Goal: Navigation & Orientation: Find specific page/section

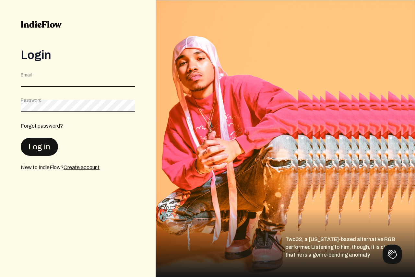
type input "[EMAIL_ADDRESS][DOMAIN_NAME]"
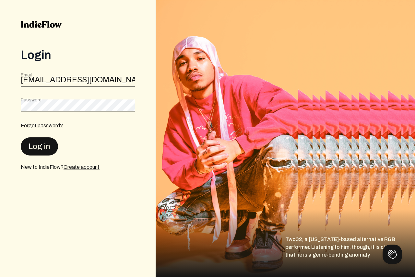
click at [41, 141] on button "Log in" at bounding box center [39, 146] width 37 height 18
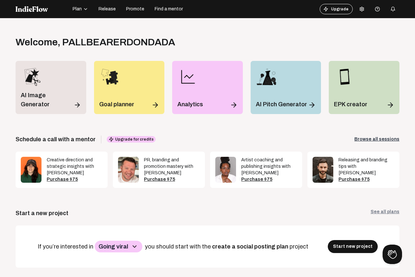
click at [104, 9] on span "Release" at bounding box center [107, 9] width 17 height 6
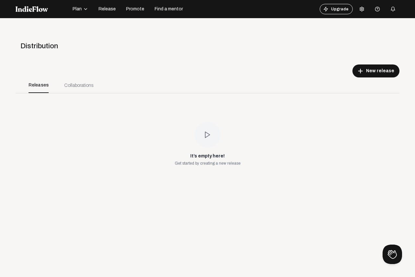
click at [81, 10] on span "Plan" at bounding box center [77, 9] width 9 height 6
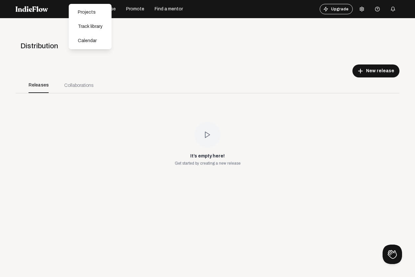
click at [326, 24] on div "Open menu Distribution add New release Releases Collaborations It’s empty here!…" at bounding box center [207, 156] width 415 height 277
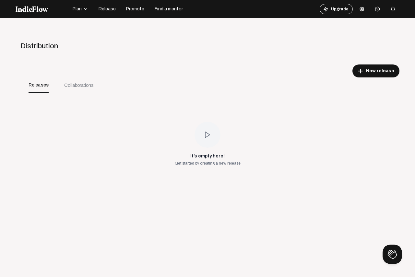
click at [359, 8] on icon at bounding box center [361, 8] width 5 height 5
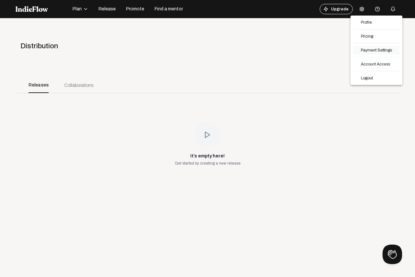
click at [375, 48] on link "Payment Settings" at bounding box center [376, 50] width 47 height 8
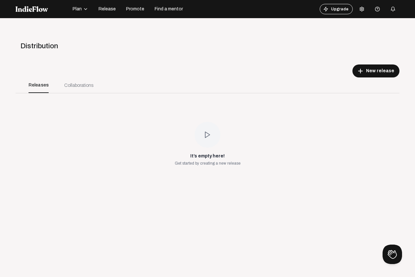
click at [130, 12] on span "Promote" at bounding box center [135, 9] width 18 height 6
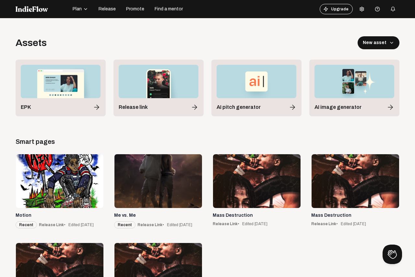
click at [167, 5] on button "Find a mentor" at bounding box center [169, 9] width 36 height 10
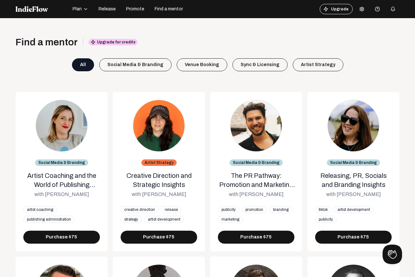
click at [162, 10] on span "Find a mentor" at bounding box center [169, 9] width 28 height 6
click at [141, 8] on span "Promote" at bounding box center [135, 9] width 18 height 6
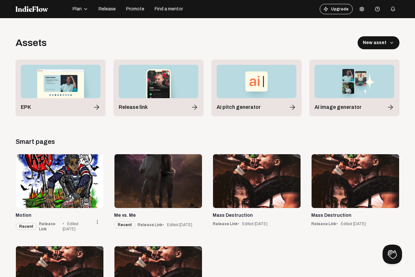
click at [74, 177] on div at bounding box center [60, 181] width 88 height 54
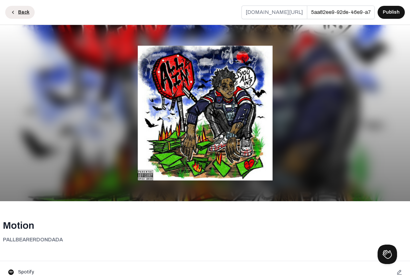
click at [18, 10] on button "Back" at bounding box center [19, 12] width 29 height 13
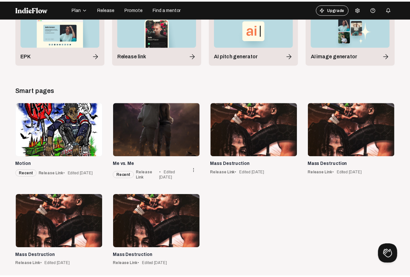
scroll to position [55, 0]
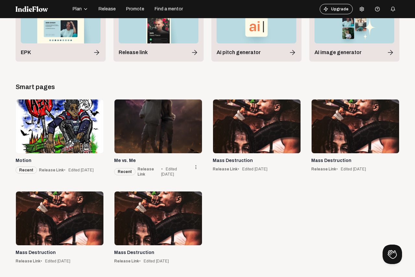
click at [157, 114] on div at bounding box center [158, 126] width 88 height 54
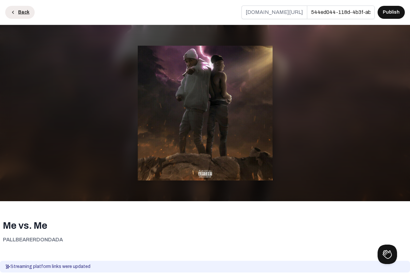
click at [23, 12] on button "Back" at bounding box center [19, 12] width 29 height 13
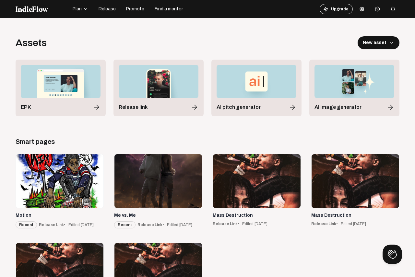
click at [41, 14] on div at bounding box center [42, 9] width 53 height 10
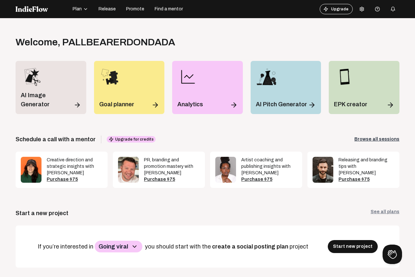
click at [41, 14] on div at bounding box center [42, 9] width 53 height 10
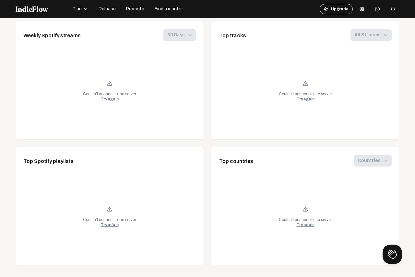
scroll to position [422, 0]
click at [391, 10] on icon "button" at bounding box center [393, 8] width 4 height 3
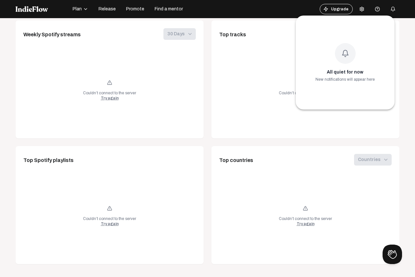
click at [368, 9] on div at bounding box center [207, 138] width 415 height 277
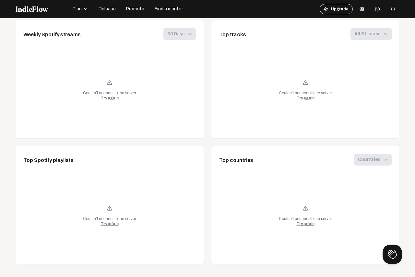
click at [356, 6] on button at bounding box center [361, 9] width 13 height 13
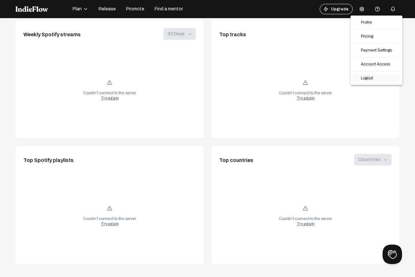
click at [368, 77] on link "Logout" at bounding box center [376, 78] width 47 height 8
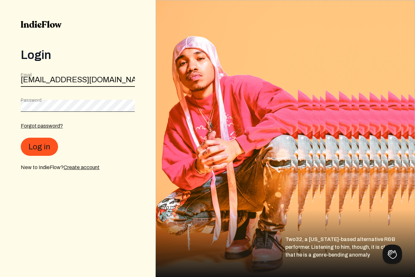
click at [114, 86] on input "[EMAIL_ADDRESS][DOMAIN_NAME]" at bounding box center [78, 81] width 114 height 12
type input "[EMAIL_ADDRESS][DOMAIN_NAME]"
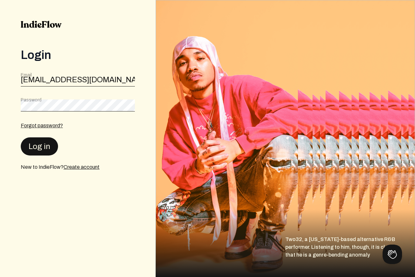
click at [31, 143] on button "Log in" at bounding box center [39, 146] width 37 height 18
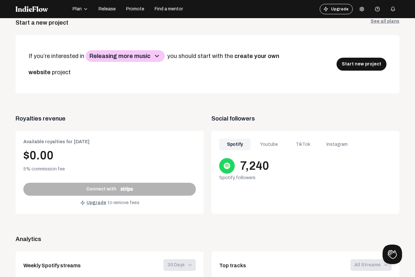
scroll to position [98, 0]
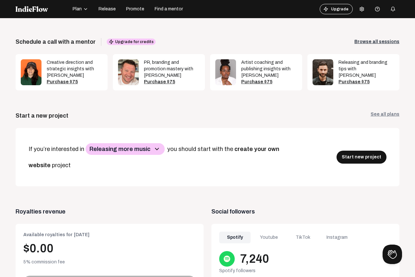
click at [115, 5] on button "Release" at bounding box center [107, 9] width 25 height 10
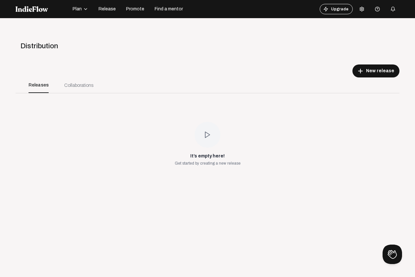
drag, startPoint x: 78, startPoint y: 84, endPoint x: 117, endPoint y: 20, distance: 75.2
click at [78, 84] on div "Collaborations" at bounding box center [78, 85] width 29 height 7
click at [135, 9] on span "Promote" at bounding box center [135, 9] width 18 height 6
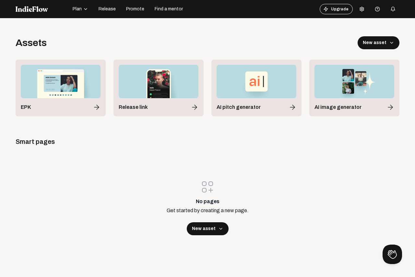
click at [135, 9] on span "Promote" at bounding box center [135, 9] width 18 height 6
click at [167, 9] on span "Find a mentor" at bounding box center [169, 9] width 28 height 6
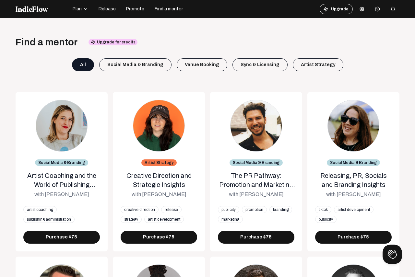
click at [180, 5] on button "Find a mentor" at bounding box center [169, 9] width 36 height 10
click at [84, 5] on button "Plan" at bounding box center [80, 9] width 23 height 10
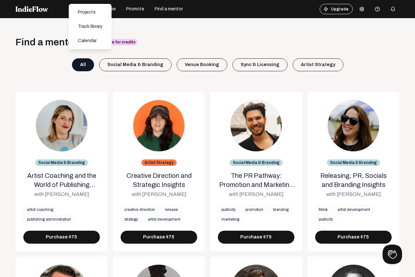
click at [119, 9] on button "Release" at bounding box center [107, 9] width 25 height 10
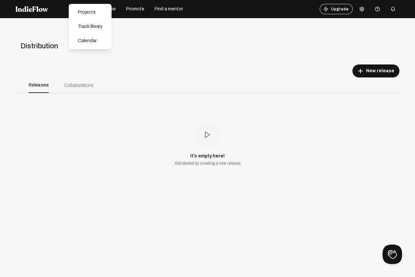
click at [151, 36] on div "Open menu Distribution add New release Releases Collaborations It’s empty here!…" at bounding box center [207, 156] width 415 height 277
